Goal: Book appointment/travel/reservation

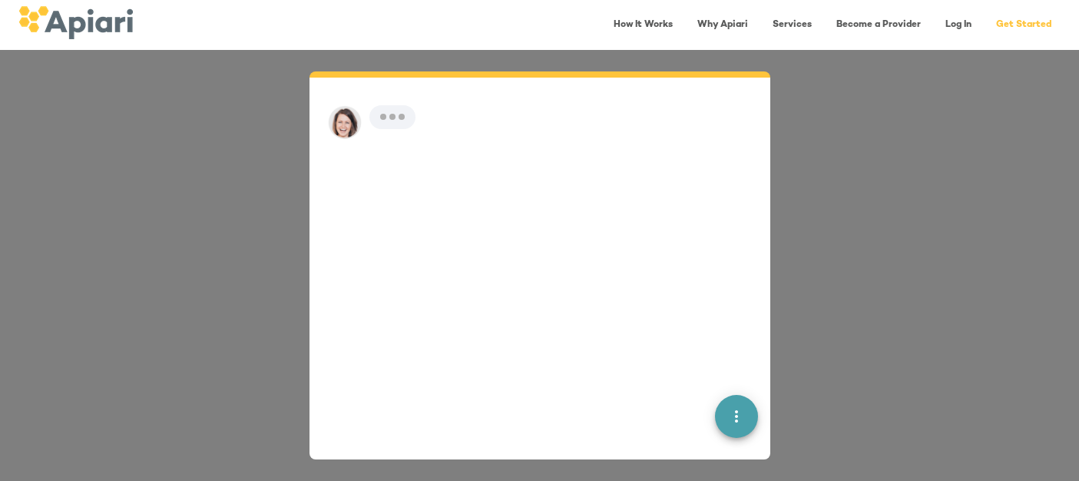
scroll to position [22, 0]
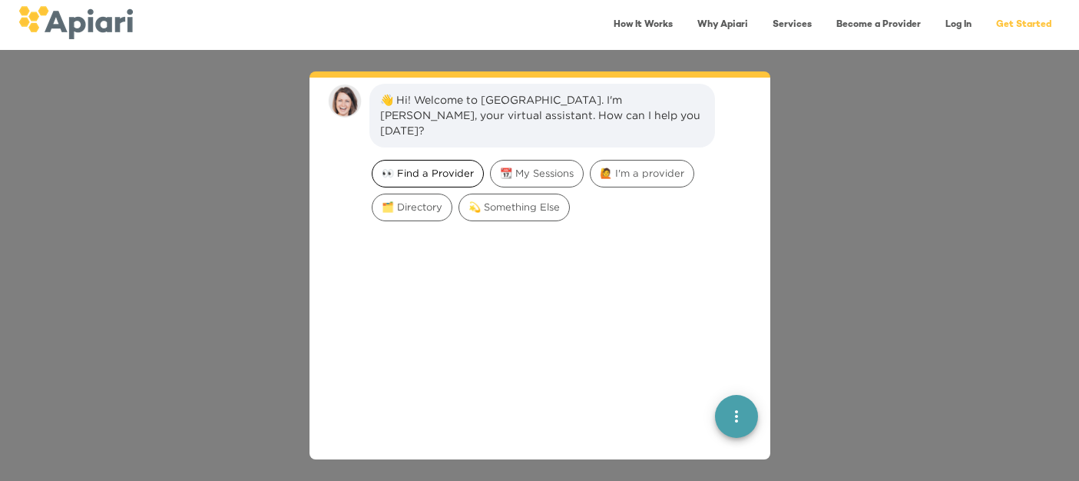
click at [406, 166] on span "👀 Find a Provider" at bounding box center [428, 173] width 111 height 15
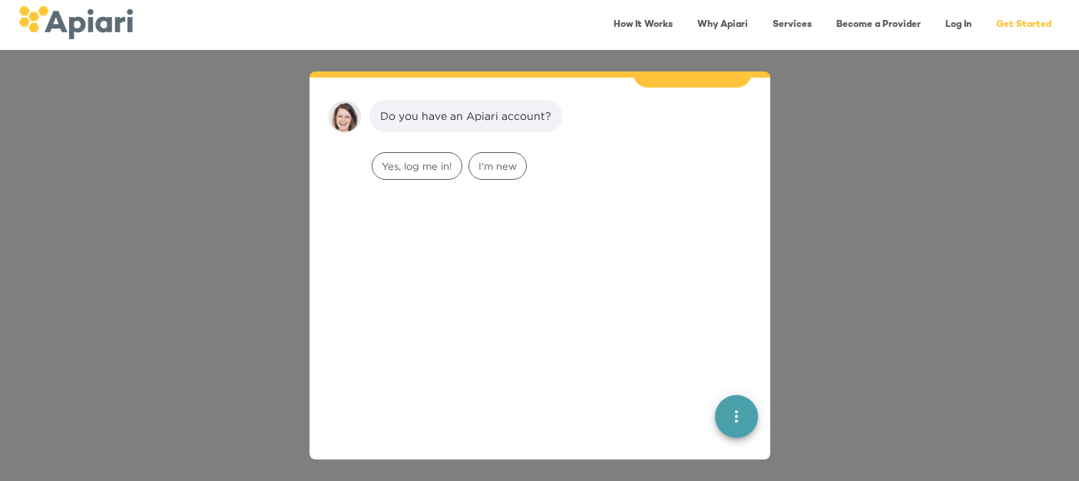
scroll to position [127, 0]
click at [485, 158] on span "I'm new" at bounding box center [497, 165] width 57 height 15
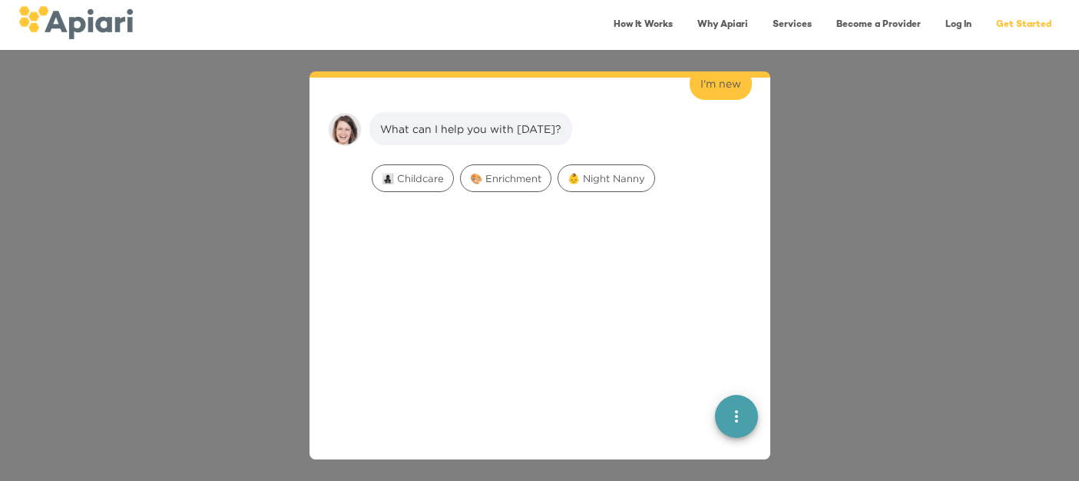
scroll to position [224, 0]
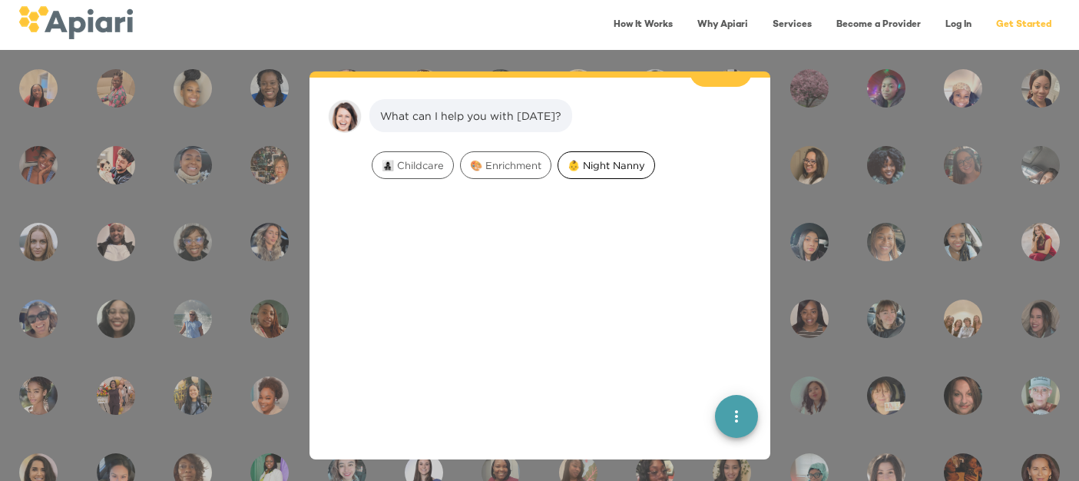
click at [614, 158] on span "👶 Night Nanny" at bounding box center [606, 165] width 96 height 15
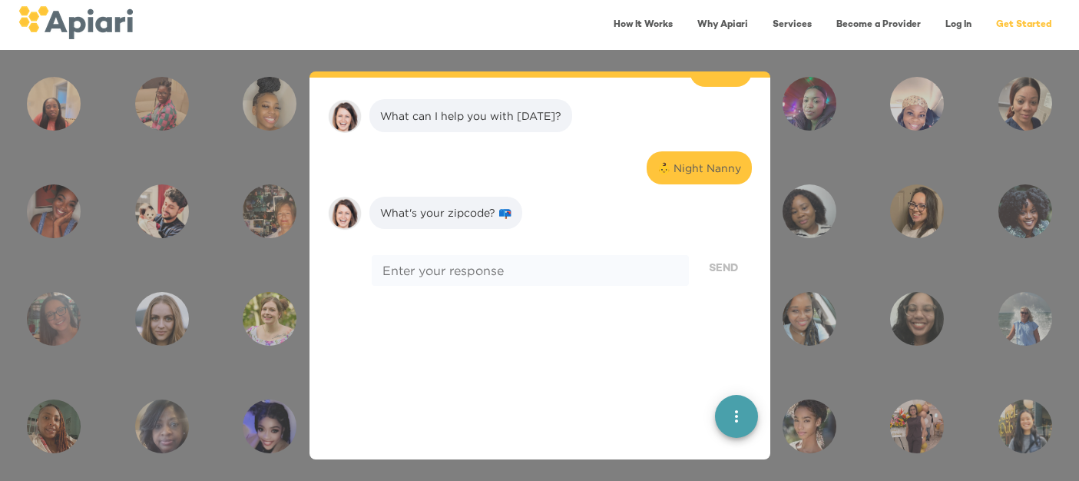
scroll to position [320, 0]
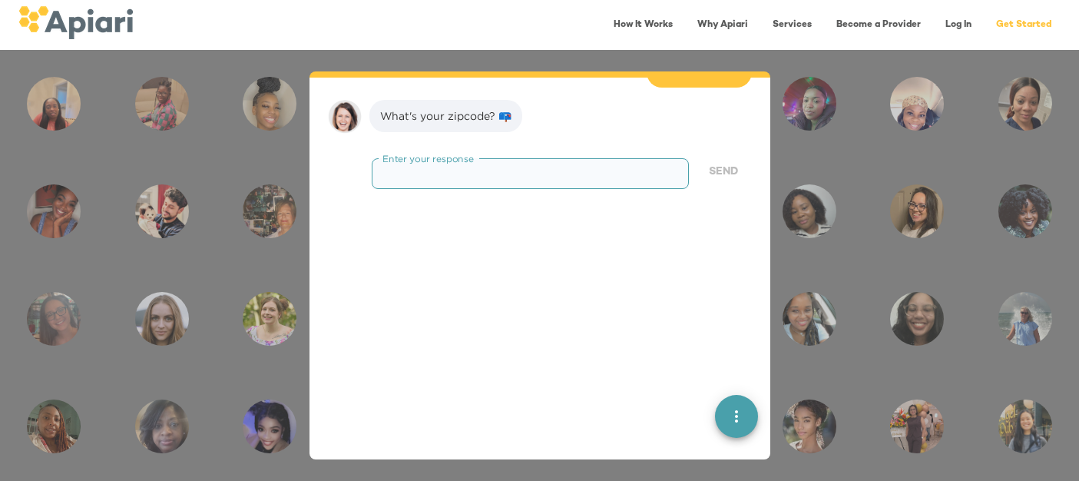
click at [485, 166] on textarea at bounding box center [530, 173] width 295 height 15
type textarea "*****"
click at [724, 163] on span "Send" at bounding box center [723, 172] width 29 height 19
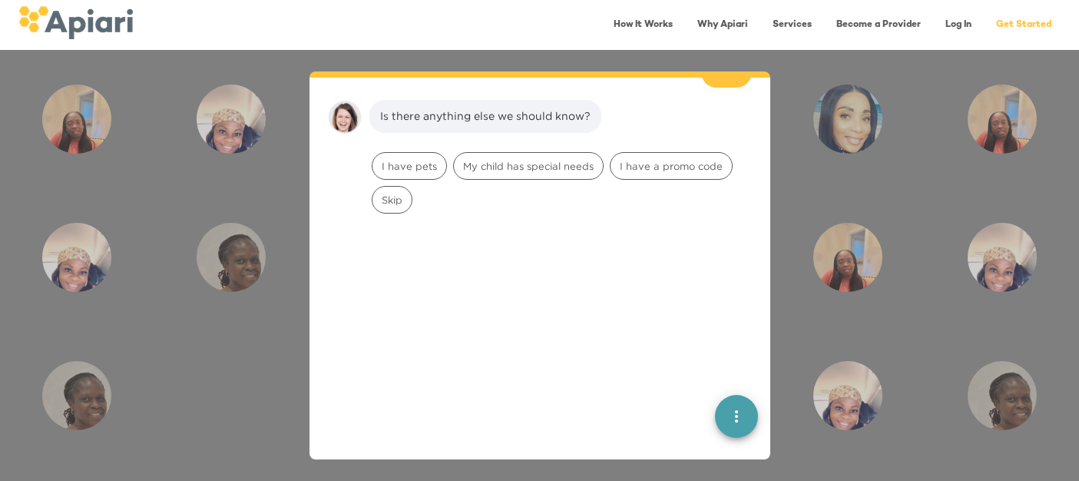
scroll to position [418, 0]
click at [426, 158] on span "I have pets" at bounding box center [410, 165] width 74 height 15
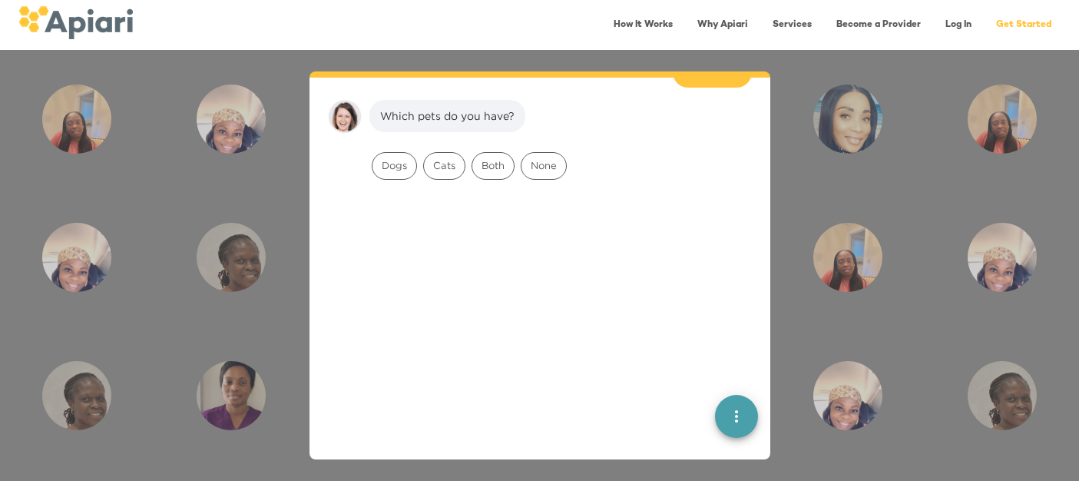
scroll to position [515, 0]
click at [399, 158] on span "Dogs" at bounding box center [395, 165] width 44 height 15
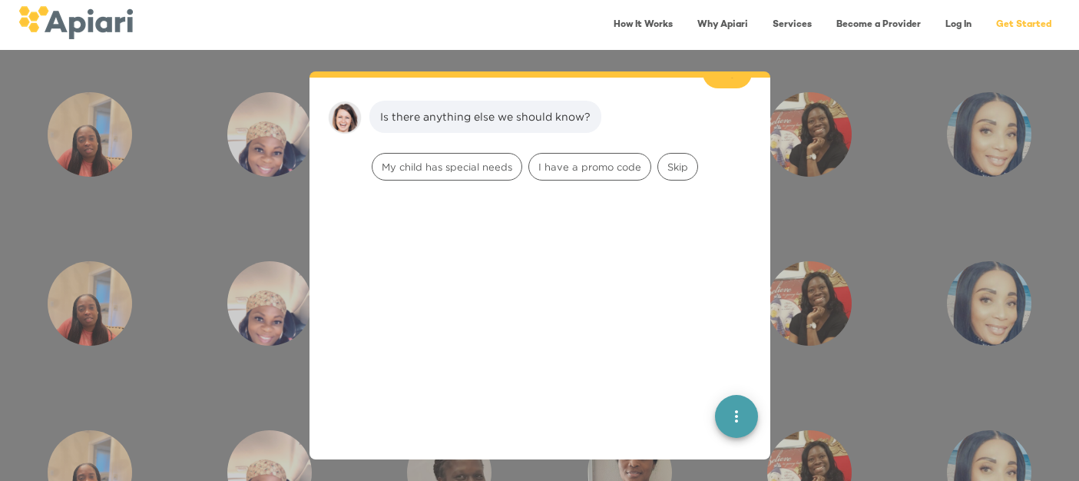
scroll to position [612, 0]
click at [674, 158] on span "Skip" at bounding box center [677, 165] width 39 height 15
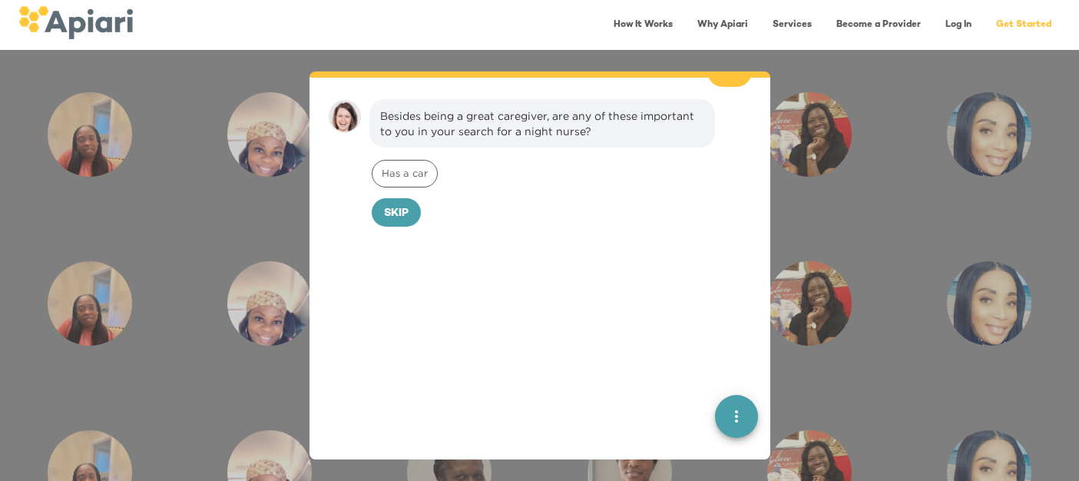
scroll to position [709, 0]
click at [399, 208] on button "Skip" at bounding box center [396, 212] width 49 height 29
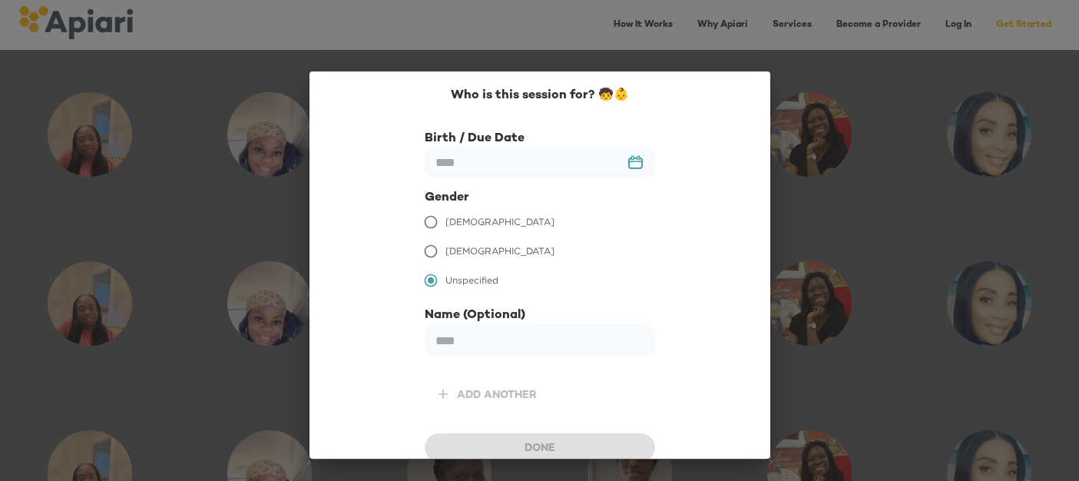
scroll to position [814, 0]
click at [451, 223] on span "[DEMOGRAPHIC_DATA]" at bounding box center [500, 222] width 109 height 14
click at [561, 167] on input "text" at bounding box center [540, 162] width 230 height 30
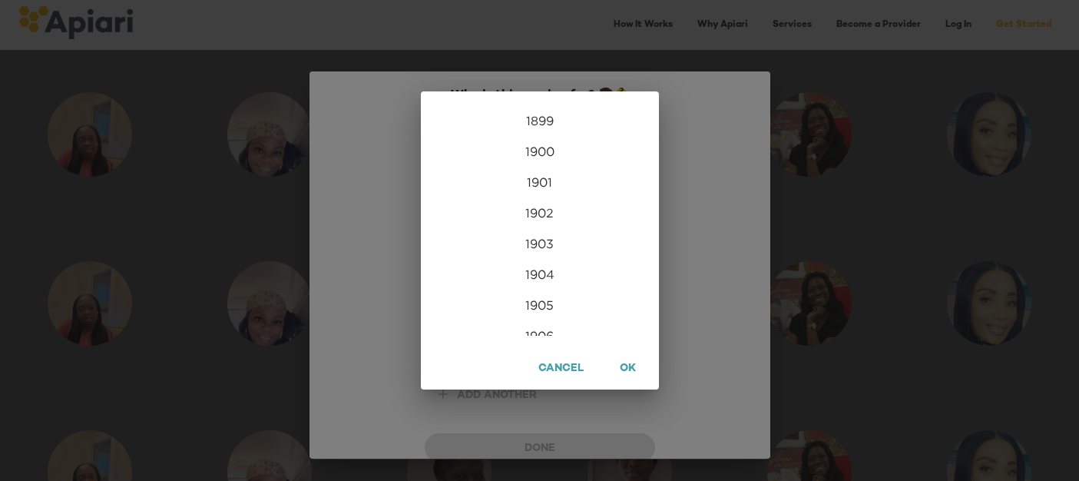
scroll to position [3718, 0]
click at [534, 320] on div "2026" at bounding box center [540, 320] width 238 height 31
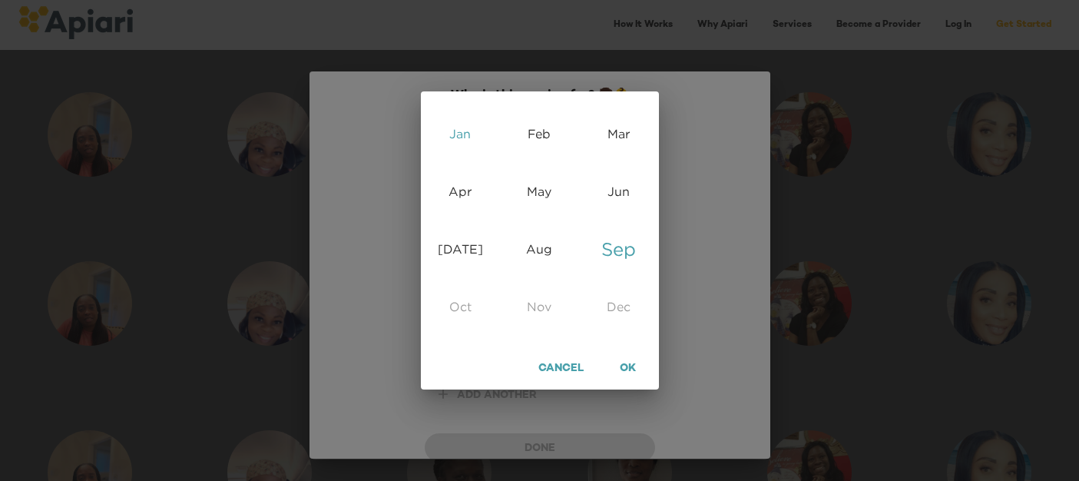
click at [465, 132] on div "Jan" at bounding box center [460, 134] width 79 height 58
type input "**********"
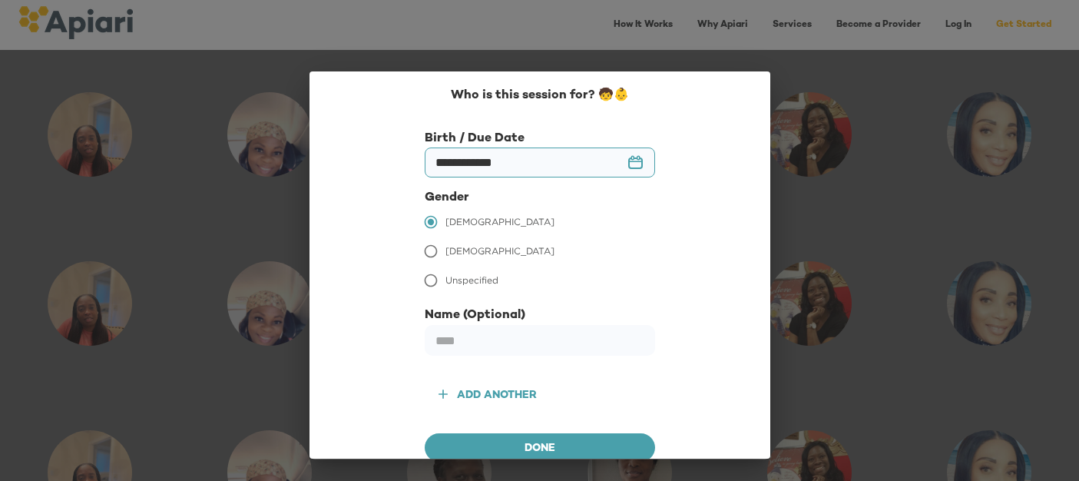
scroll to position [8, 0]
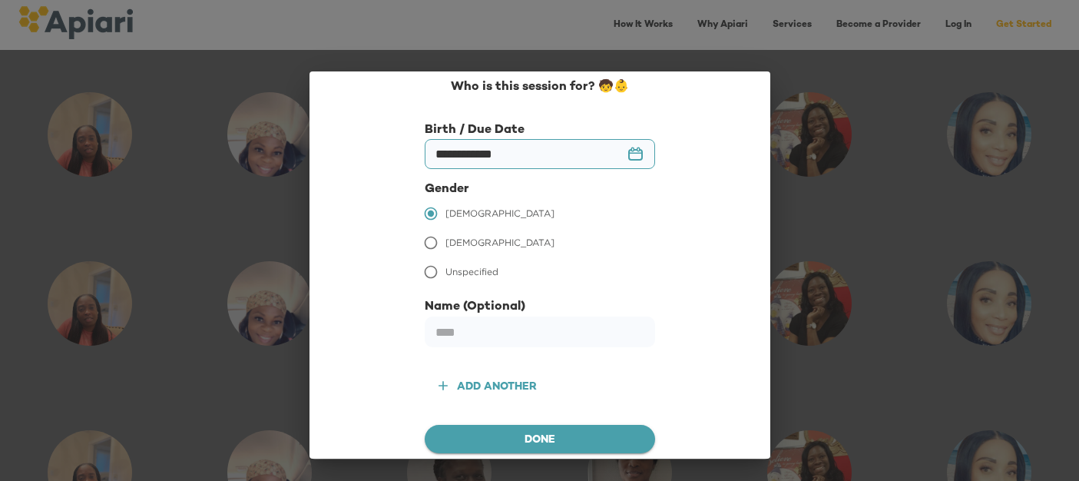
click at [525, 435] on span "Done" at bounding box center [540, 440] width 206 height 19
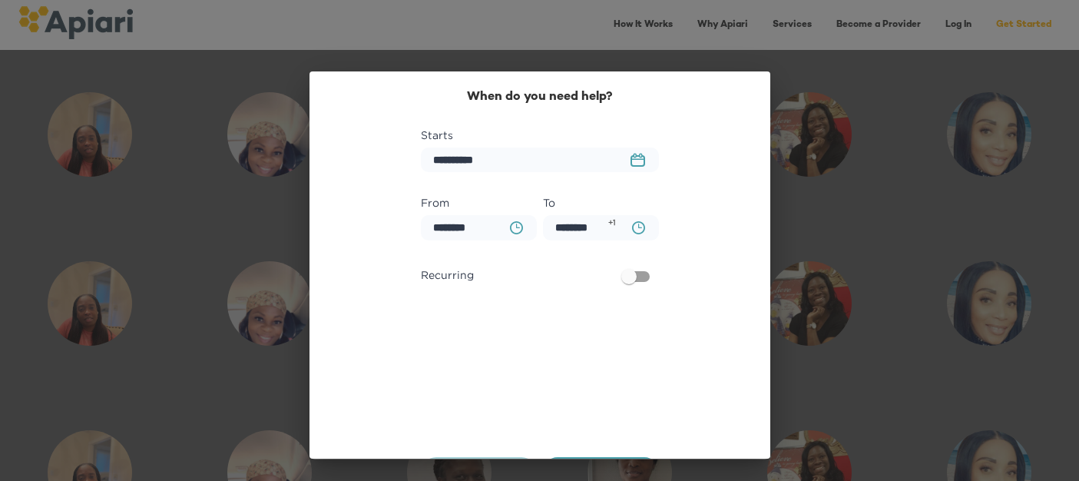
scroll to position [911, 0]
click at [639, 161] on icon "23979DC4-A7E4-489C-88E7-37869341D308 Created with sketchtool." at bounding box center [638, 160] width 15 height 14
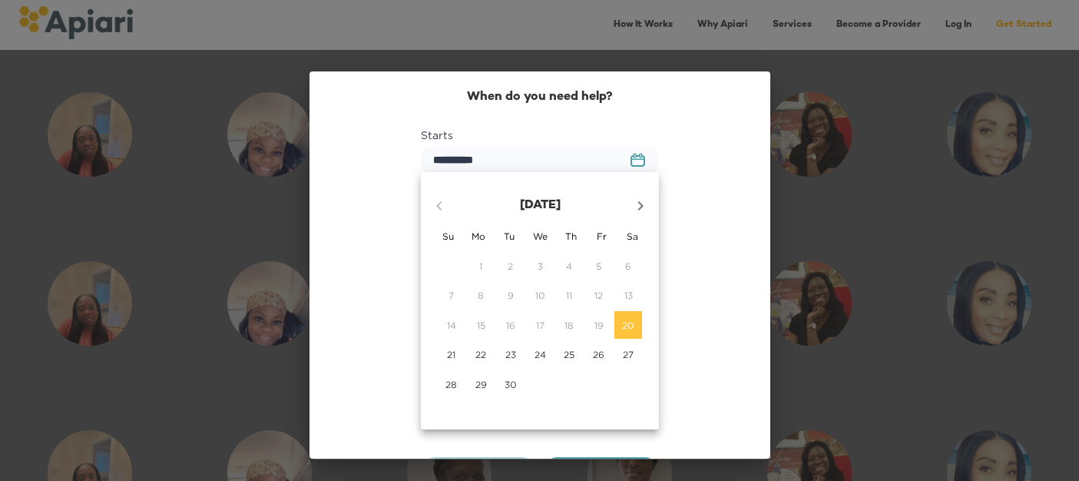
click at [638, 210] on icon "button" at bounding box center [640, 206] width 18 height 18
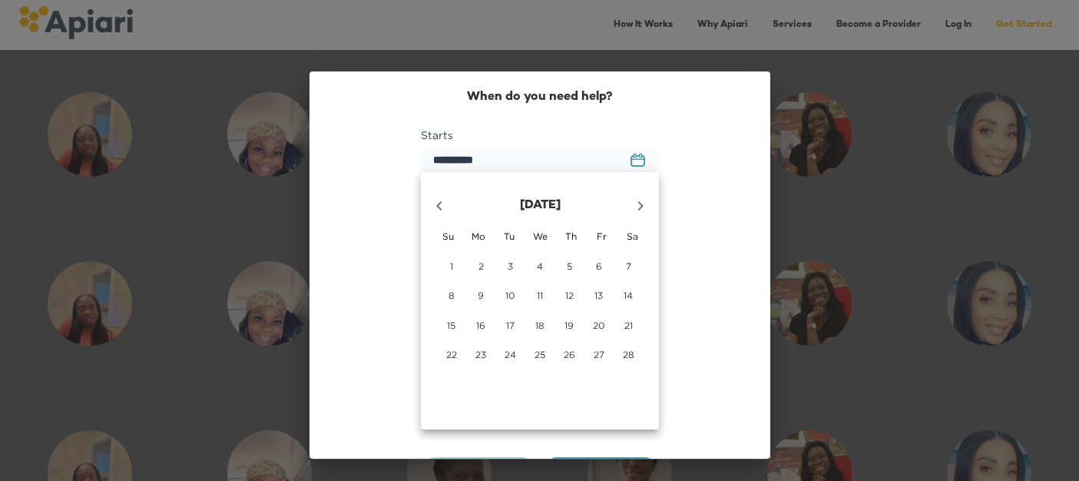
click at [438, 208] on icon "button" at bounding box center [439, 206] width 18 height 18
click at [472, 327] on span "12" at bounding box center [481, 325] width 28 height 13
type input "**********"
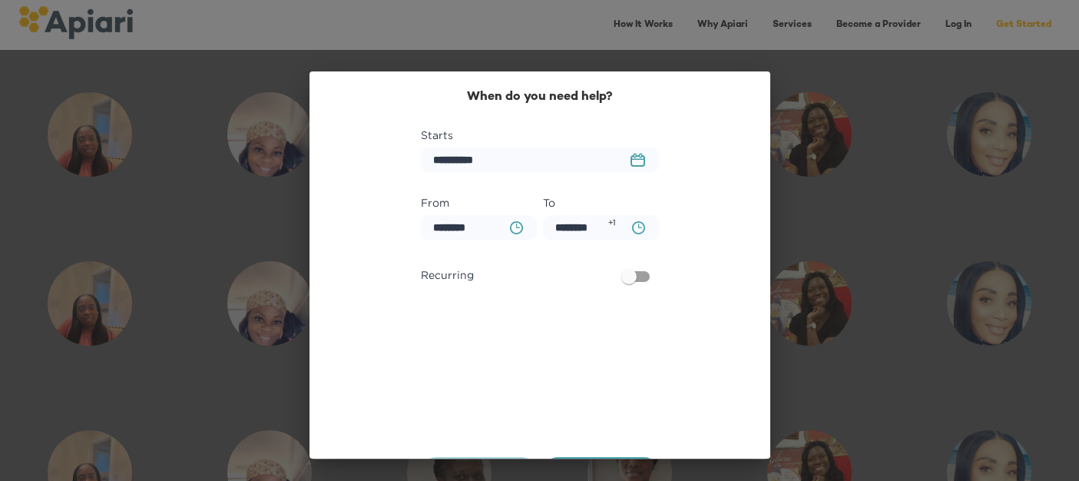
click at [515, 228] on icon "BA0D2328-0349-4FFE-B945-982DA367CA30 Created with sketchtool." at bounding box center [516, 227] width 13 height 13
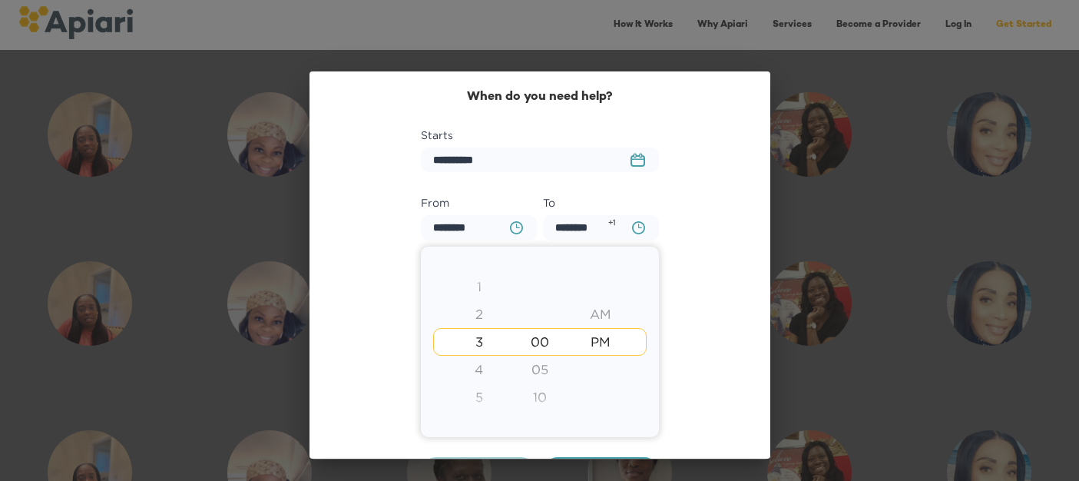
drag, startPoint x: 482, startPoint y: 327, endPoint x: 482, endPoint y: 306, distance: 21.5
click at [482, 306] on div "1 2 3 4 5 6 7 8 9 10 11 12" at bounding box center [479, 439] width 61 height 332
click at [482, 394] on div "5" at bounding box center [479, 397] width 61 height 28
type input "********"
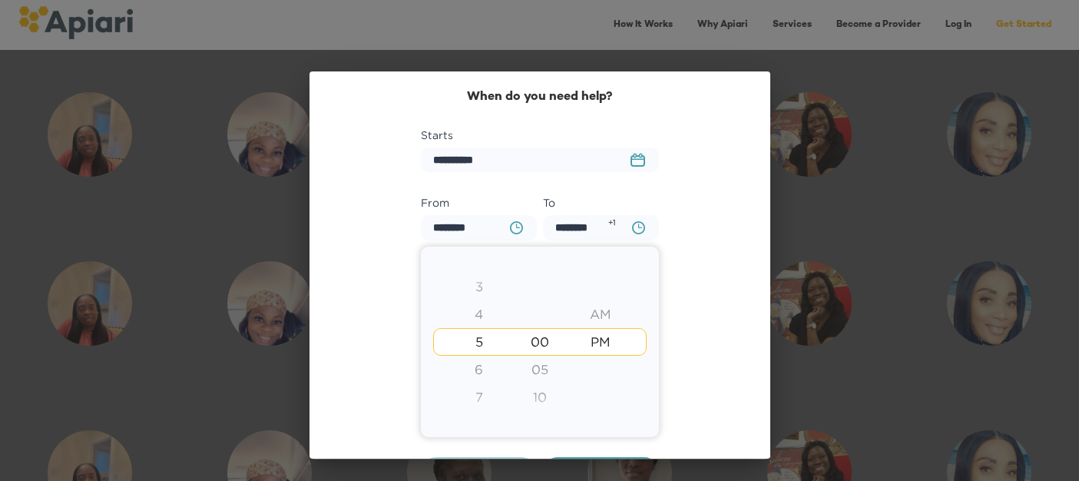
click at [480, 394] on div "7" at bounding box center [479, 397] width 61 height 28
type input "********"
click at [588, 224] on div at bounding box center [539, 240] width 1079 height 481
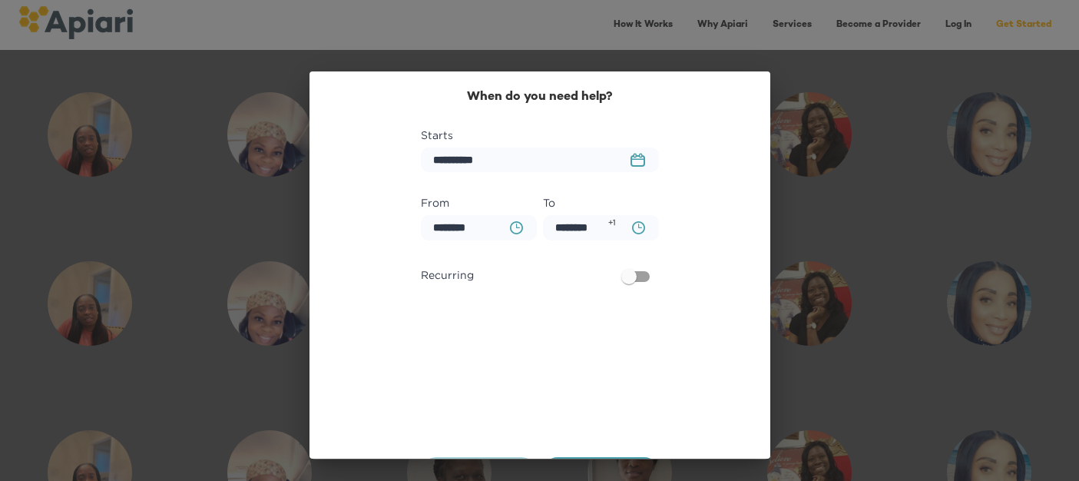
click at [636, 232] on icon "BA0D2328-0349-4FFE-B945-982DA367CA30 Created with sketchtool." at bounding box center [638, 227] width 13 height 13
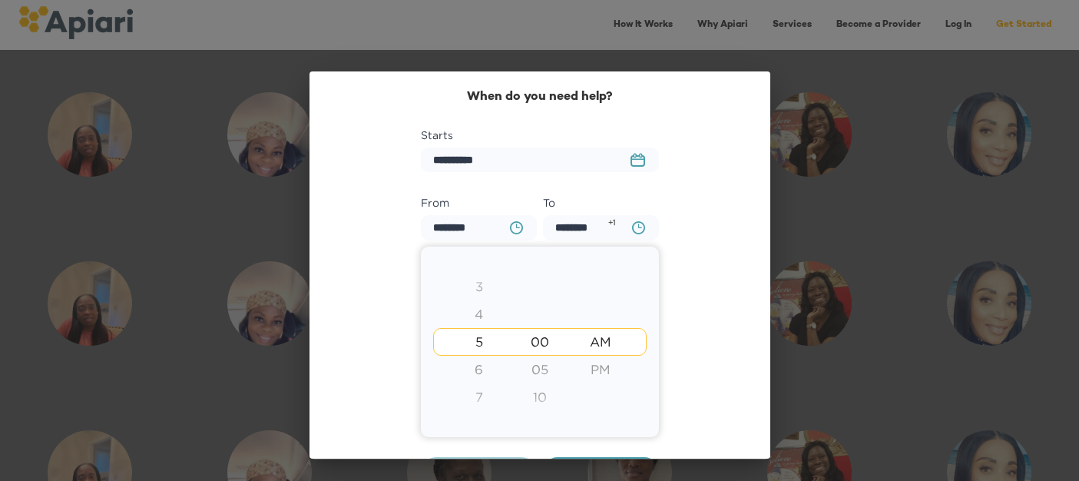
click at [485, 396] on div "7" at bounding box center [479, 397] width 61 height 28
type input "********"
click at [691, 319] on div at bounding box center [539, 240] width 1079 height 481
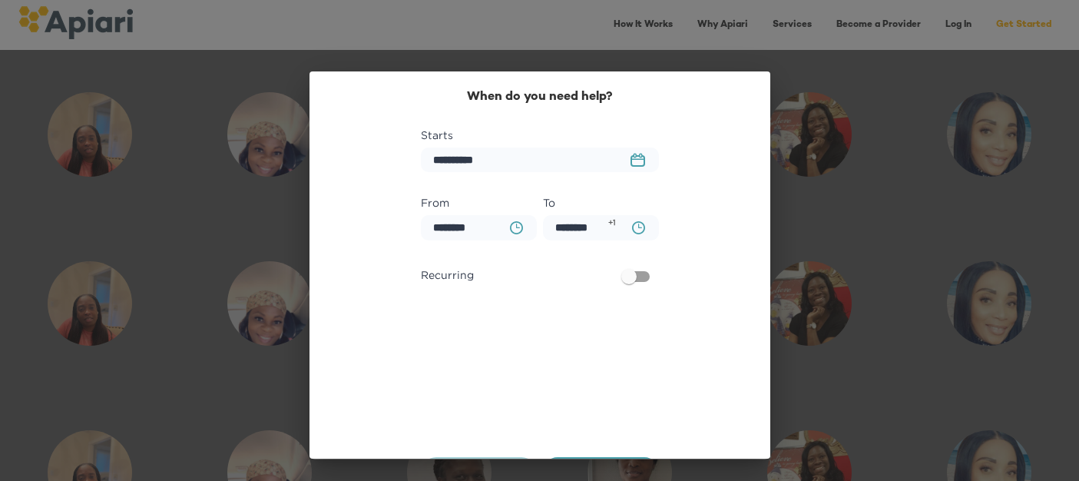
click at [647, 260] on div "Recurring" at bounding box center [540, 284] width 244 height 51
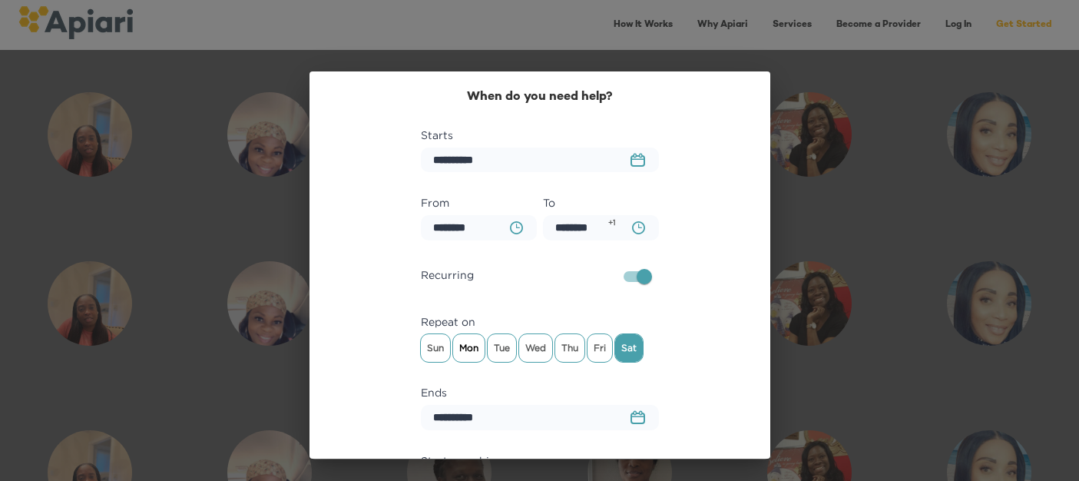
click at [469, 359] on span "Mon" at bounding box center [468, 347] width 31 height 23
click at [532, 355] on span "Wed" at bounding box center [535, 347] width 33 height 23
click at [601, 356] on span "Fri" at bounding box center [600, 347] width 25 height 23
click at [630, 354] on span "Sat" at bounding box center [629, 347] width 28 height 23
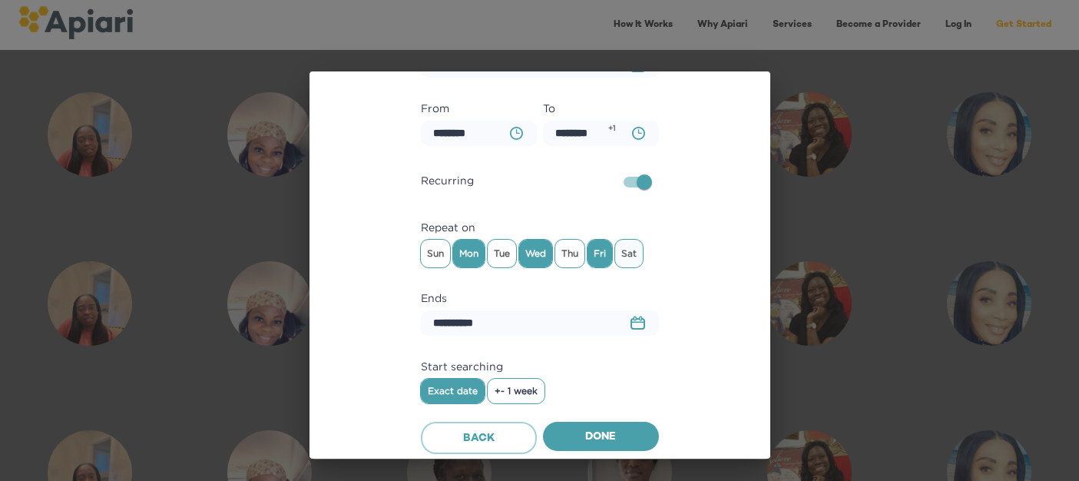
scroll to position [98, 0]
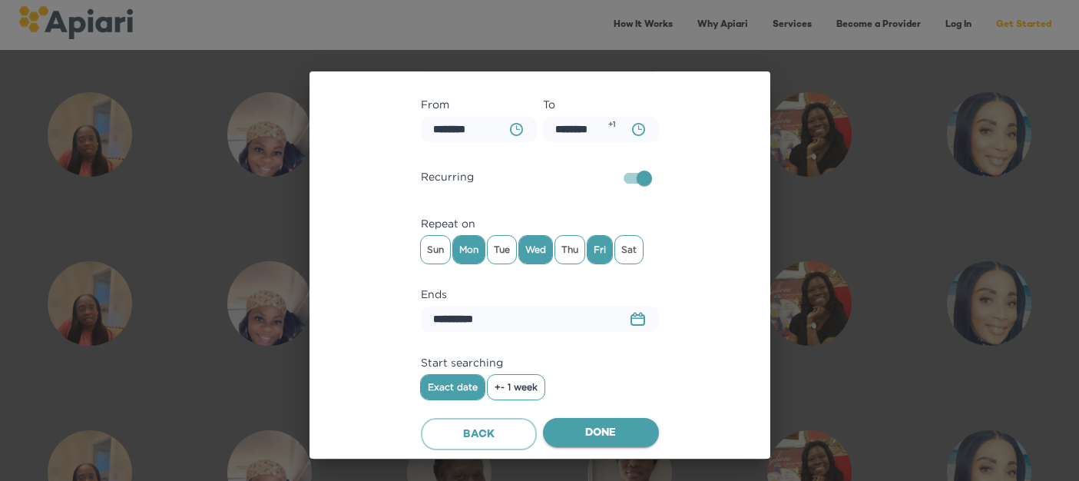
click at [595, 433] on span "Done" at bounding box center [600, 433] width 91 height 19
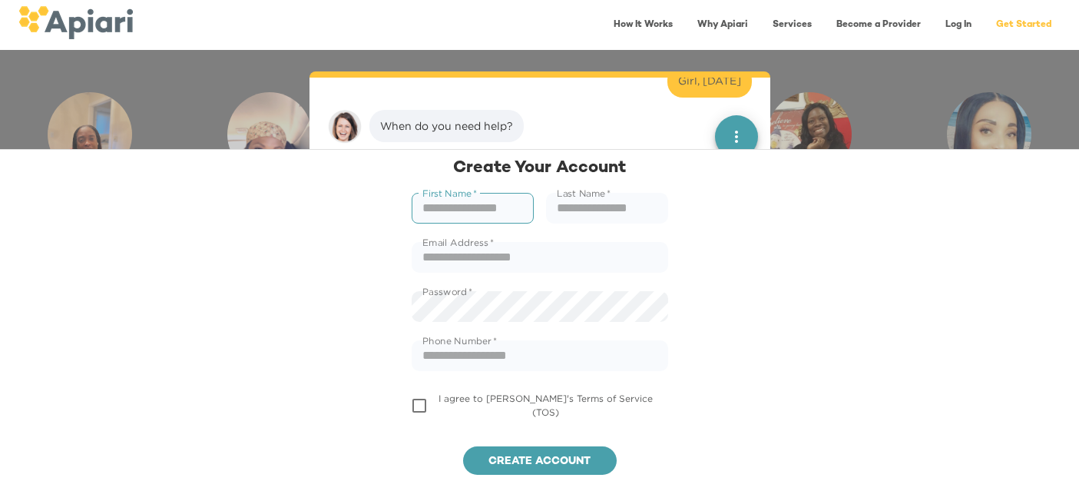
scroll to position [903, 0]
click at [516, 207] on input "text" at bounding box center [473, 208] width 122 height 31
type input "****"
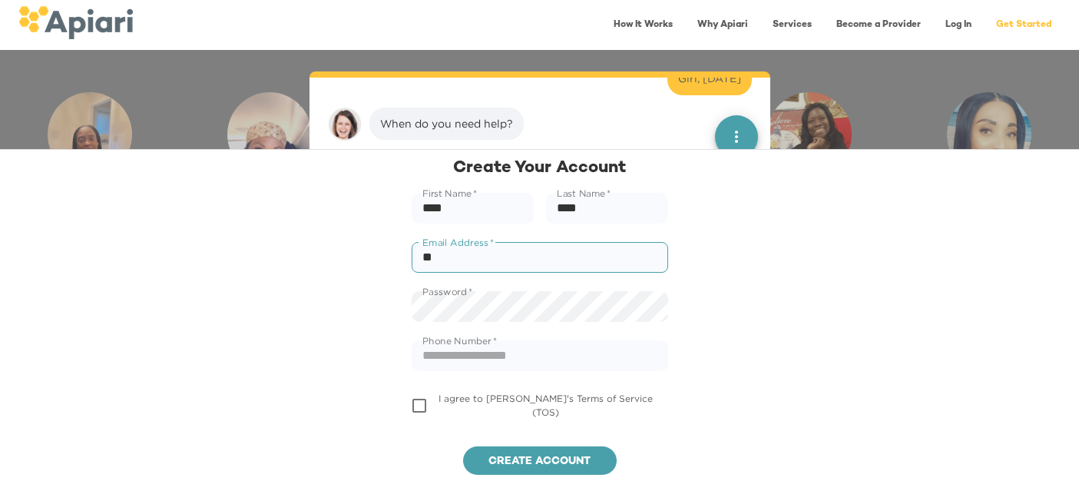
type input "**********"
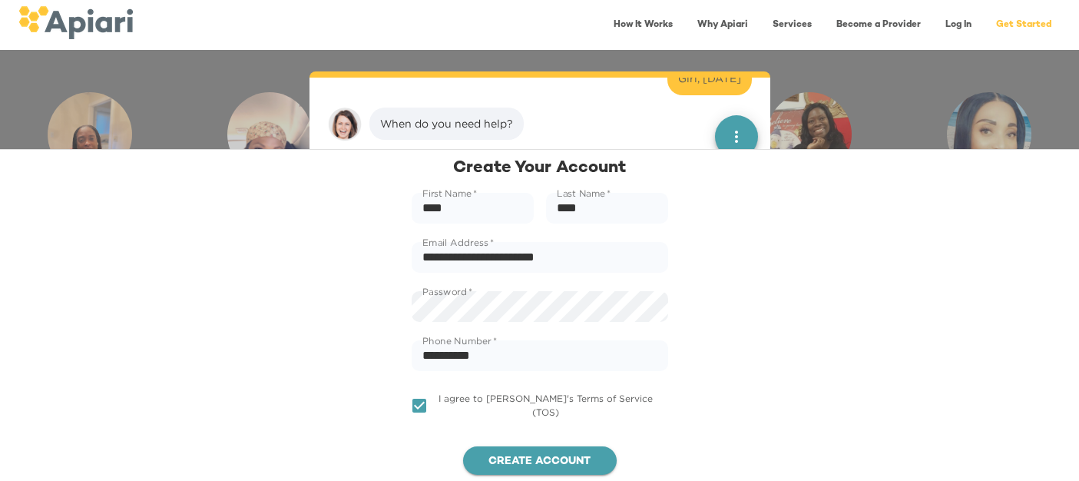
click at [508, 462] on span "Create account" at bounding box center [539, 461] width 129 height 19
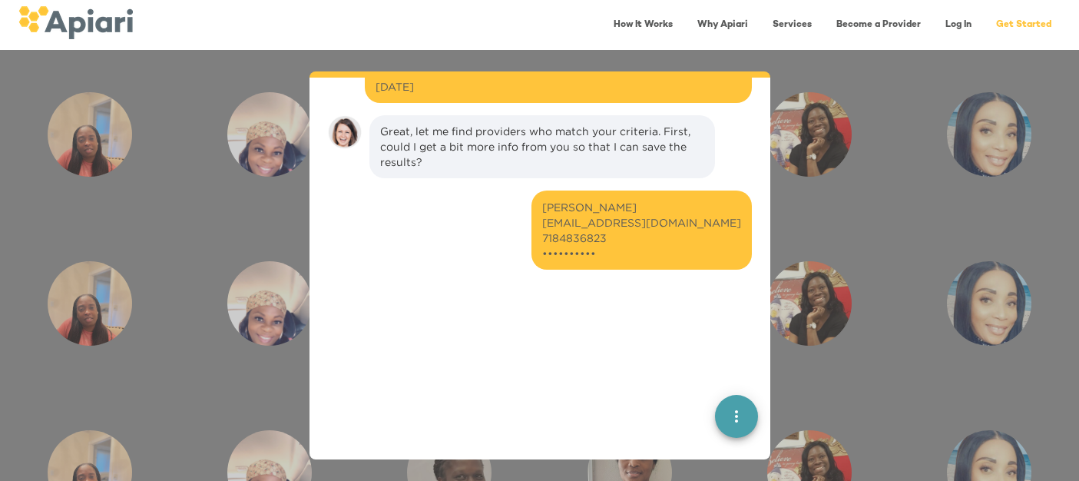
scroll to position [967, 0]
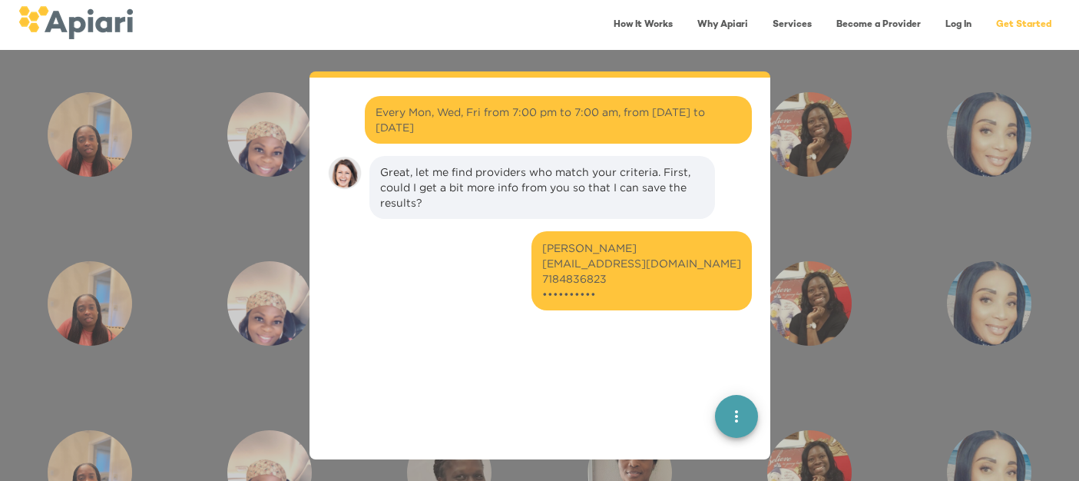
click at [650, 279] on div "[PERSON_NAME] [EMAIL_ADDRESS][DOMAIN_NAME] 7184836823 ••••••••••" at bounding box center [641, 270] width 199 height 61
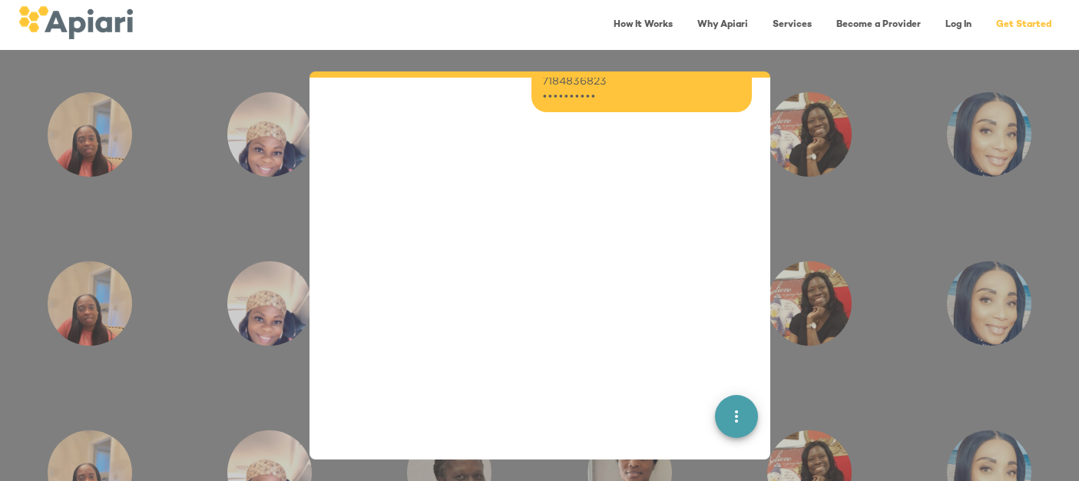
click at [724, 409] on span "quick menu" at bounding box center [736, 416] width 43 height 18
click at [697, 405] on div at bounding box center [540, 303] width 436 height 345
click at [568, 356] on div at bounding box center [540, 303] width 436 height 345
click at [557, 220] on div at bounding box center [540, 303] width 436 height 345
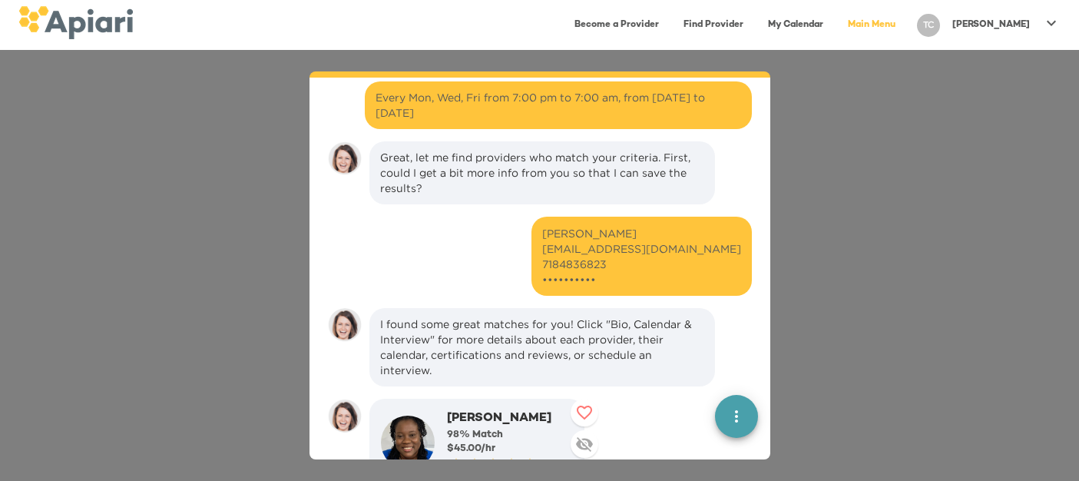
scroll to position [956, 0]
